Goal: Consume media (video, audio)

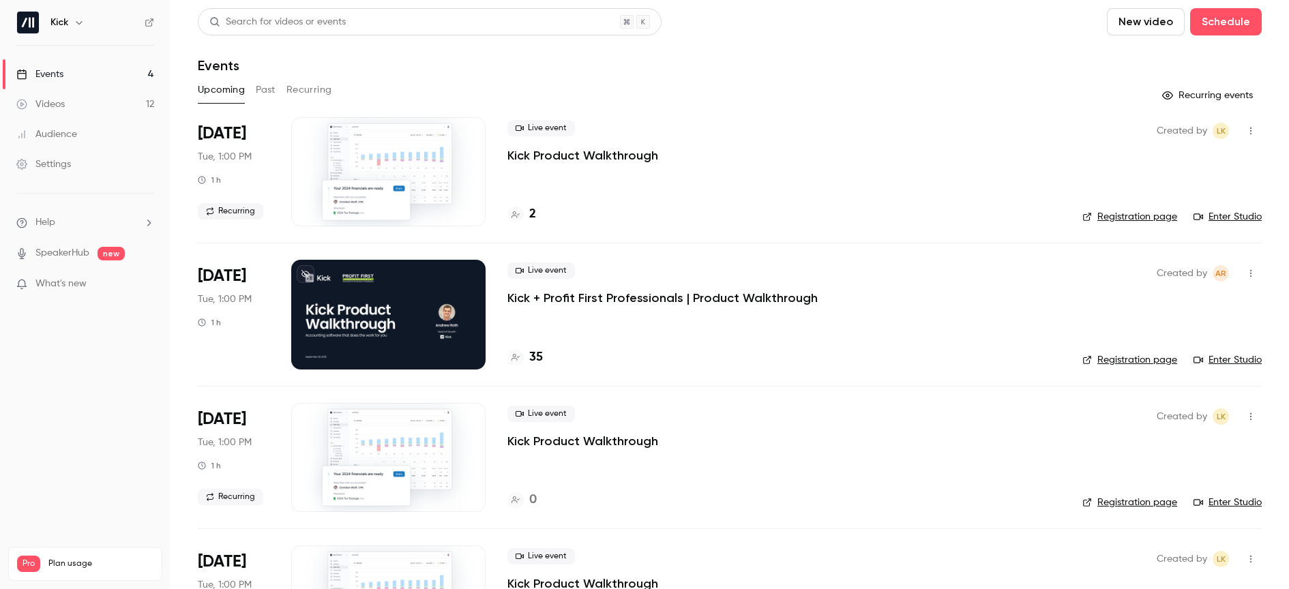
click at [261, 89] on button "Past" at bounding box center [266, 90] width 20 height 22
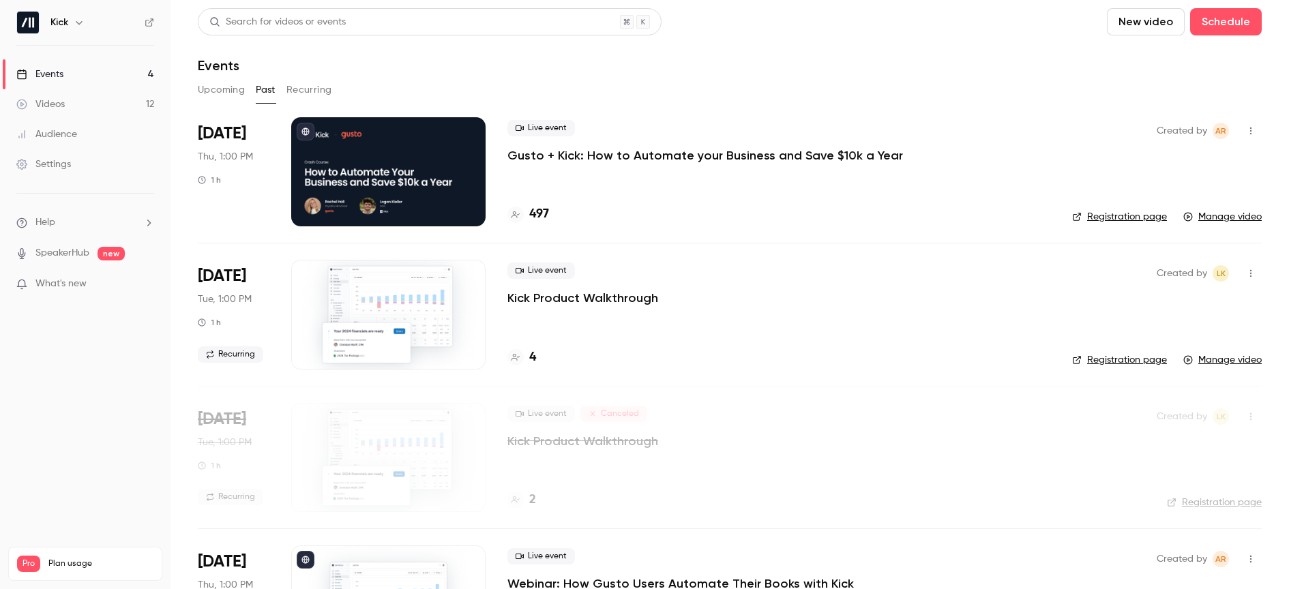
click at [594, 153] on p "Gusto + Kick: How to Automate your Business and Save $10k a Year" at bounding box center [705, 155] width 396 height 16
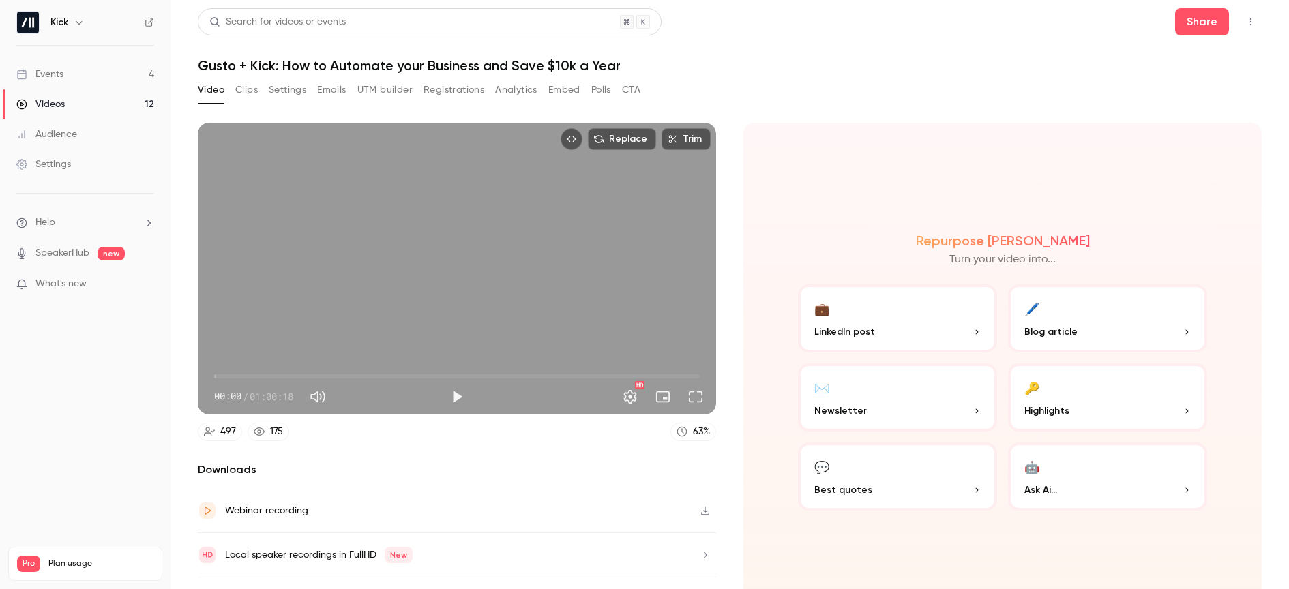
click at [502, 85] on button "Analytics" at bounding box center [516, 90] width 42 height 22
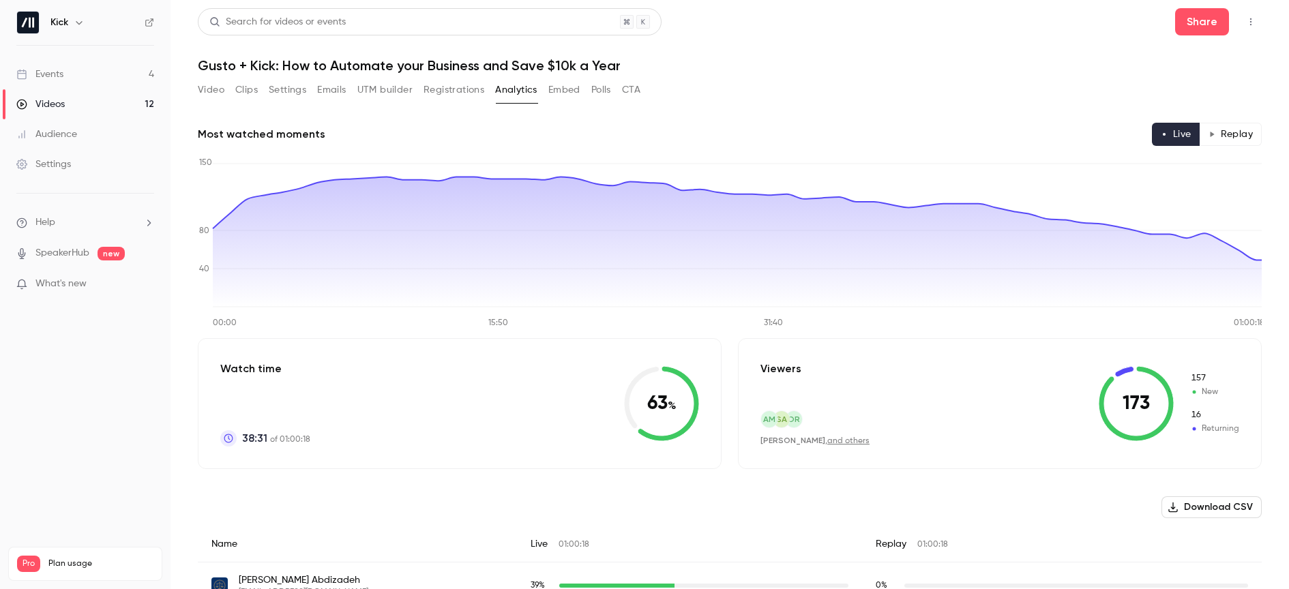
click at [61, 66] on link "Events 4" at bounding box center [85, 74] width 171 height 30
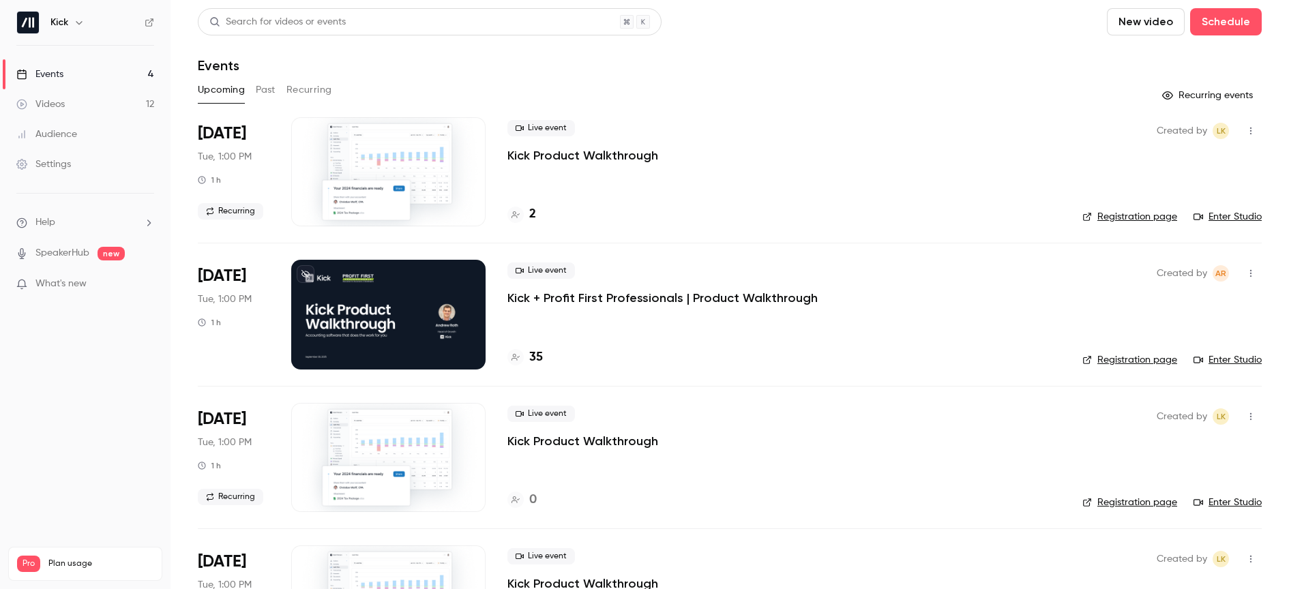
click at [273, 97] on button "Past" at bounding box center [266, 90] width 20 height 22
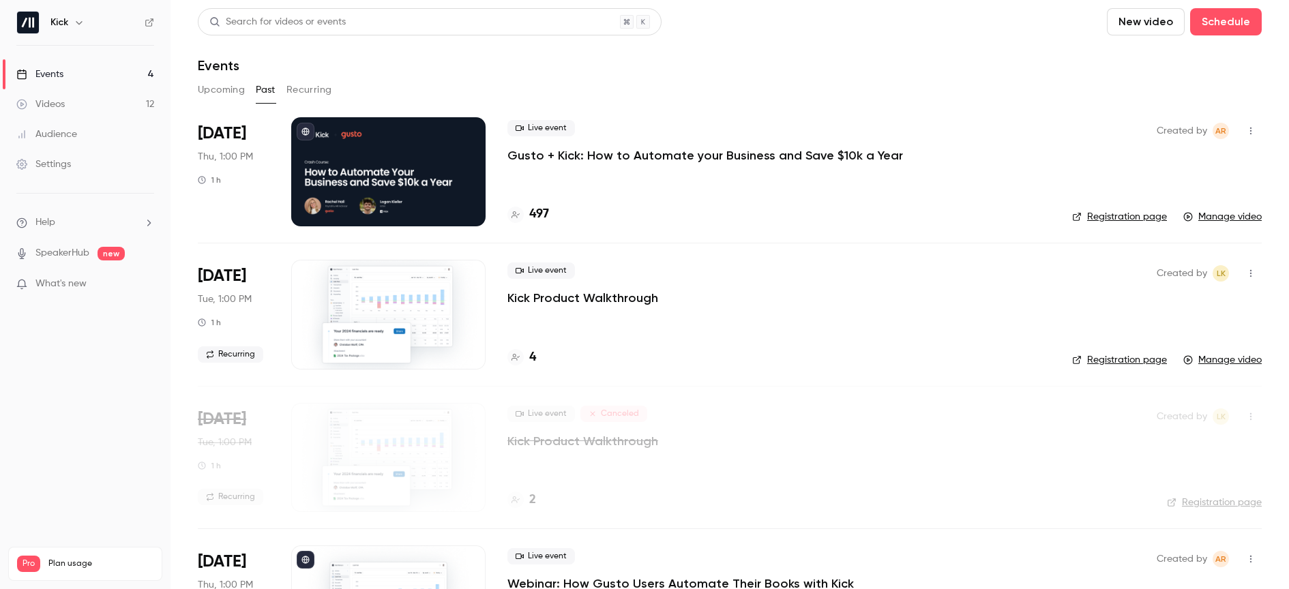
click at [608, 153] on p "Gusto + Kick: How to Automate your Business and Save $10k a Year" at bounding box center [705, 155] width 396 height 16
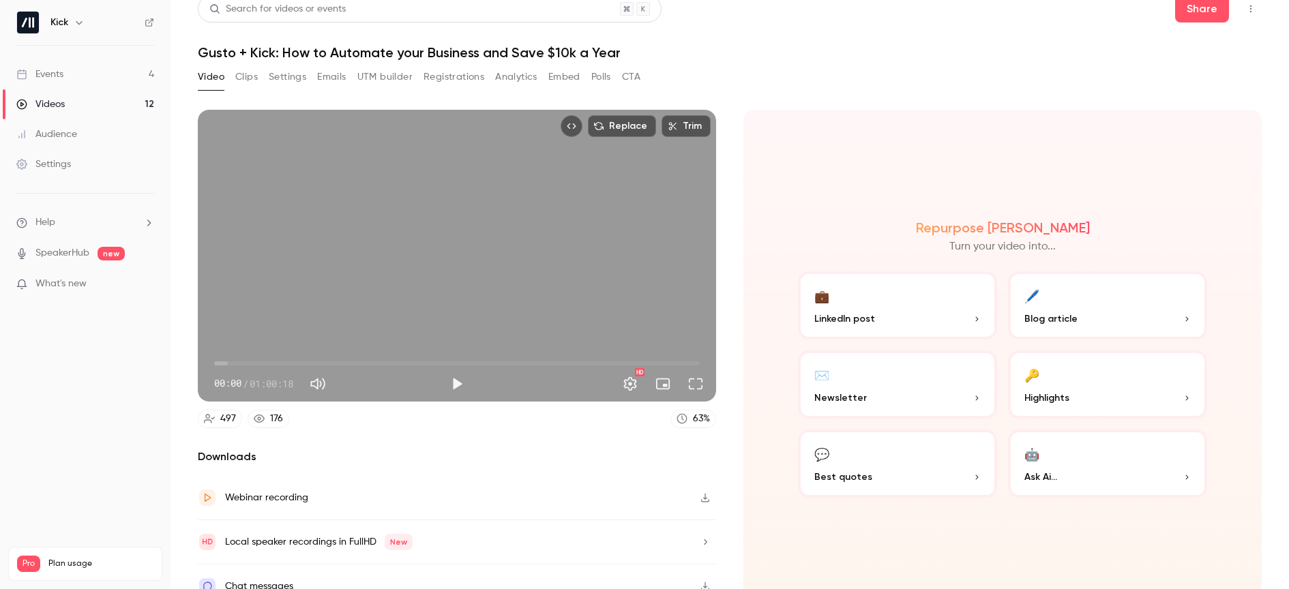
scroll to position [32, 0]
